Goal: Task Accomplishment & Management: Use online tool/utility

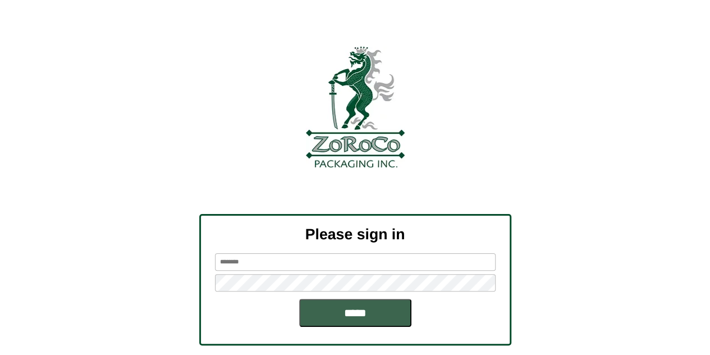
click at [266, 250] on div "Please sign in *****" at bounding box center [355, 279] width 312 height 131
click at [264, 252] on div "Please sign in *****" at bounding box center [355, 279] width 312 height 131
click at [247, 265] on input "text" at bounding box center [355, 261] width 281 height 17
type input "*******"
click at [299, 299] on input "*****" at bounding box center [355, 313] width 112 height 28
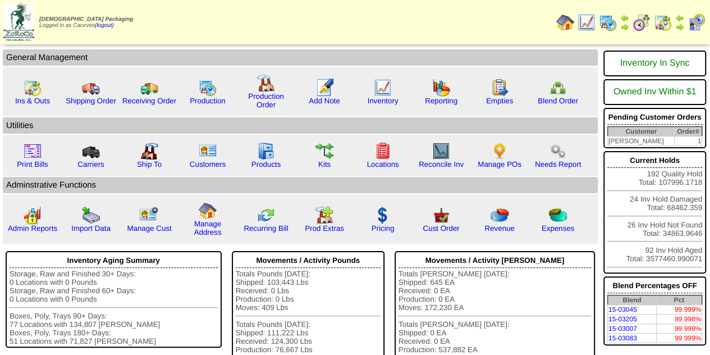
click at [607, 23] on img at bounding box center [608, 22] width 18 height 18
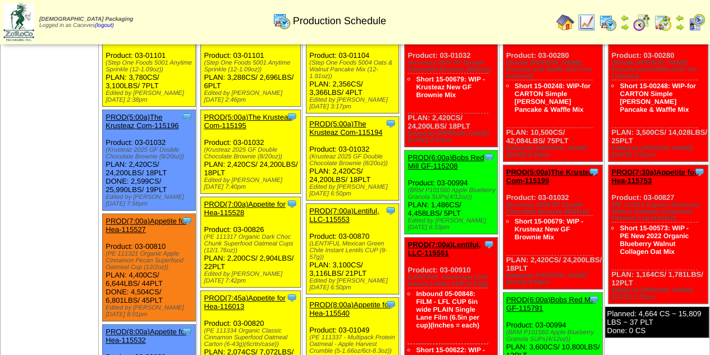
scroll to position [85, 0]
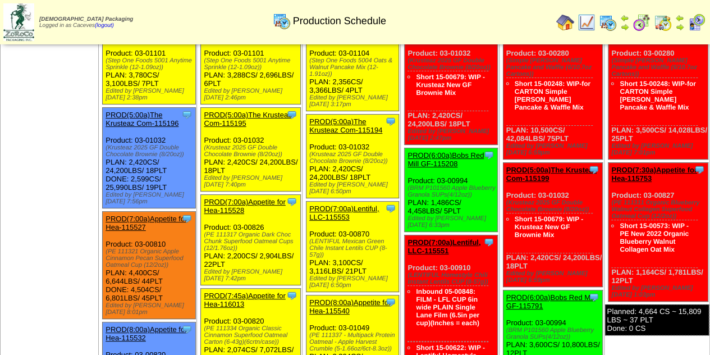
drag, startPoint x: 163, startPoint y: 67, endPoint x: 107, endPoint y: 63, distance: 56.9
click at [107, 63] on div "Clone Item PROD(4:00a)Step One Foods, -115561 Step One Foods, LLC ScheduleID: 1…" at bounding box center [149, 63] width 93 height 84
click at [134, 81] on div "Clone Item PROD(4:00a)Step One Foods, -115561 Step One Foods, LLC ScheduleID: 1…" at bounding box center [149, 63] width 93 height 84
drag, startPoint x: 134, startPoint y: 81, endPoint x: 134, endPoint y: 91, distance: 9.5
drag, startPoint x: 134, startPoint y: 91, endPoint x: 124, endPoint y: 83, distance: 12.7
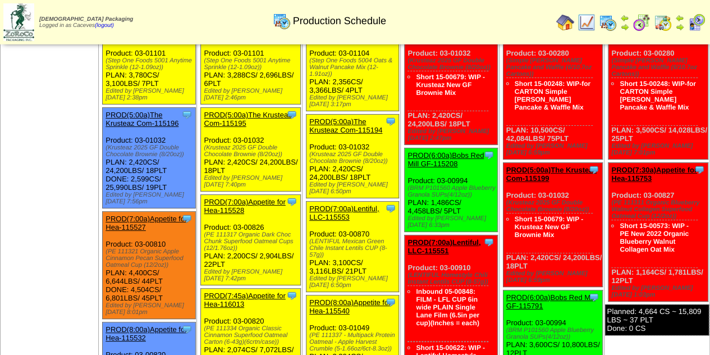
click at [124, 83] on div "Clone Item PROD(4:00a)Step One Foods, -115561 Step One Foods, LLC ScheduleID: 1…" at bounding box center [149, 63] width 93 height 84
drag, startPoint x: 163, startPoint y: 67, endPoint x: 106, endPoint y: 61, distance: 58.2
click at [106, 61] on div "Clone Item PROD(4:00a)Step One Foods, -115561 Step One Foods, LLC ScheduleID: 1…" at bounding box center [149, 63] width 93 height 84
copy div "(Step One Foods 5001 Anytime Sprinkle (12-1.09oz)"
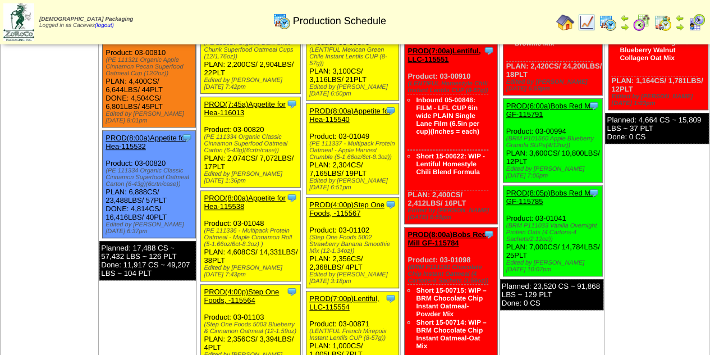
scroll to position [274, 0]
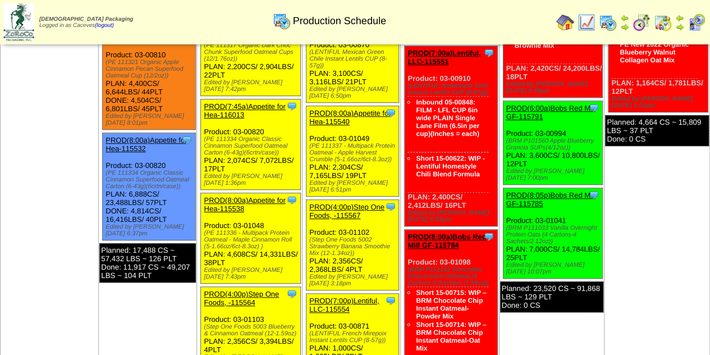
drag, startPoint x: 180, startPoint y: 174, endPoint x: 168, endPoint y: 172, distance: 11.4
click at [168, 172] on div "(PE 111334 Organic Classic Cinnamon Superfood Oatmeal Carton (6-43g)(6crtn/case…" at bounding box center [150, 180] width 89 height 20
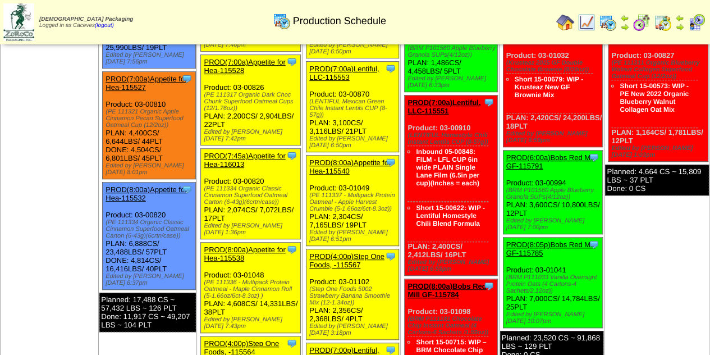
scroll to position [229, 0]
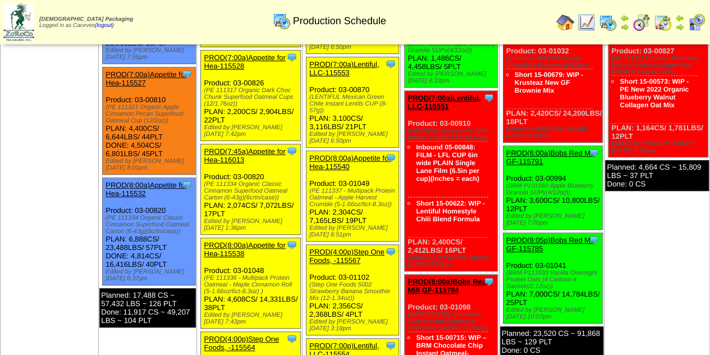
click at [180, 220] on div "(PE 111334 Organic Classic Cinnamon Superfood Oatmeal Carton (6-43g)(6crtn/case…" at bounding box center [150, 225] width 89 height 20
drag, startPoint x: 180, startPoint y: 220, endPoint x: 107, endPoint y: 204, distance: 74.7
click at [107, 204] on div "Clone Item PROD(8:00a)Appetite for Hea-115532 Appetite for Healthy Living Sched…" at bounding box center [149, 231] width 93 height 107
copy div "(PE 111334 Organic Classic Cinnamon Superfood Oatmeal Carton (6-43g)(6crtn/case)"
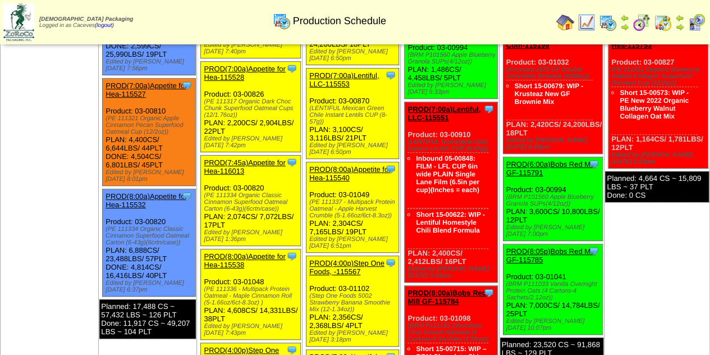
scroll to position [220, 0]
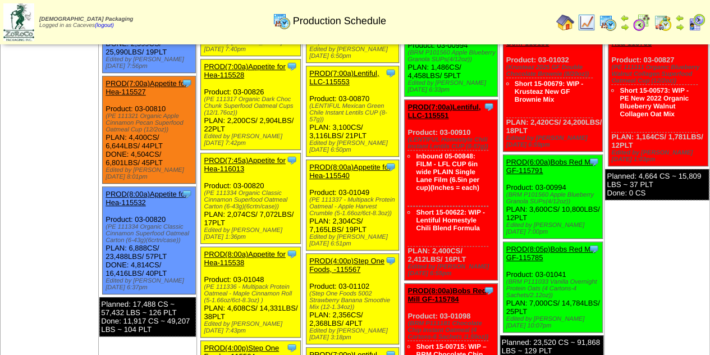
drag, startPoint x: 168, startPoint y: 123, endPoint x: 107, endPoint y: 108, distance: 63.1
click at [107, 108] on div "Clone Item PROD(7:00a)Appetite for Hea-115527 Appetite for Healthy Living Sched…" at bounding box center [149, 129] width 93 height 107
copy div "(PE 111321 Organic Apple Cinnamon Pecan Superfood Oatmeal Cup (12/2oz)"
